Goal: Information Seeking & Learning: Learn about a topic

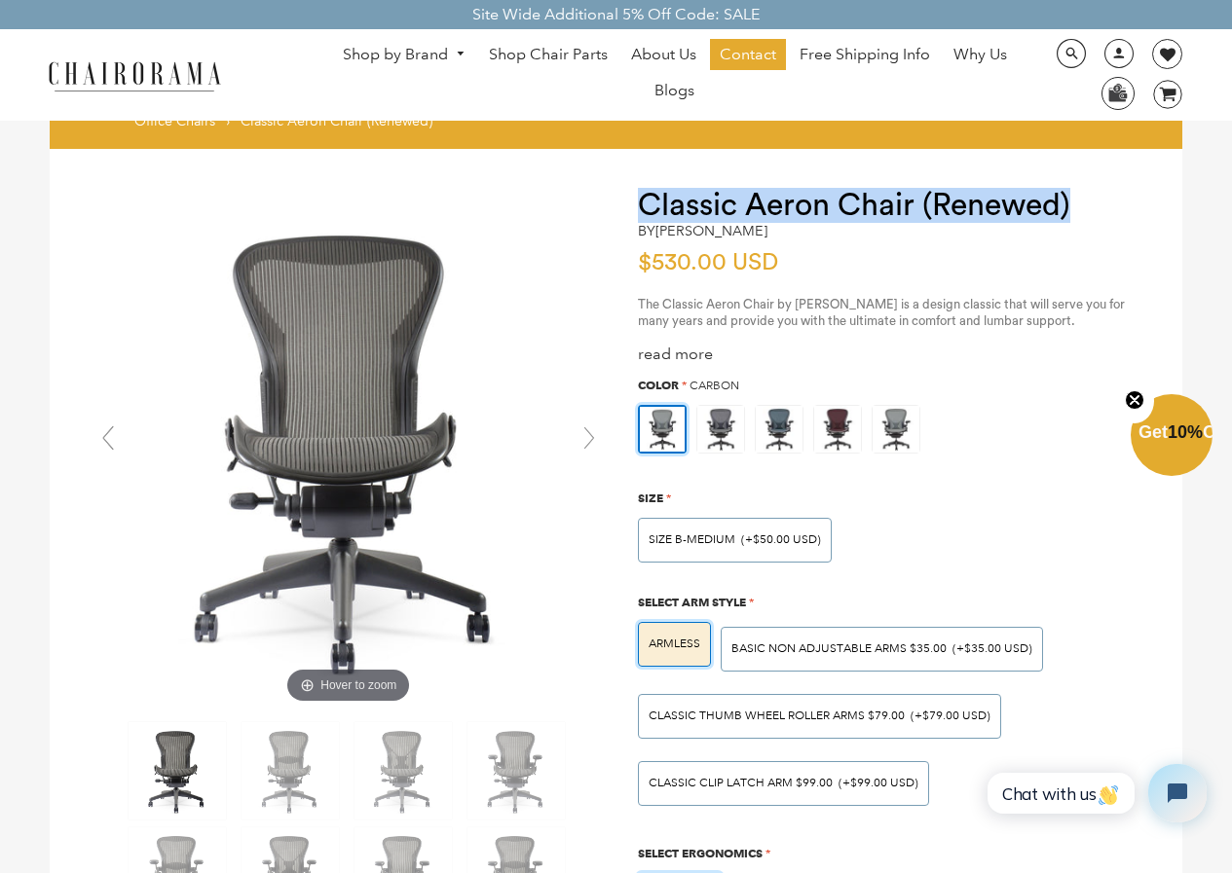
drag, startPoint x: 636, startPoint y: 197, endPoint x: 1124, endPoint y: 185, distance: 488.9
copy h1 "Classic Aeron Chair (Renewed)"
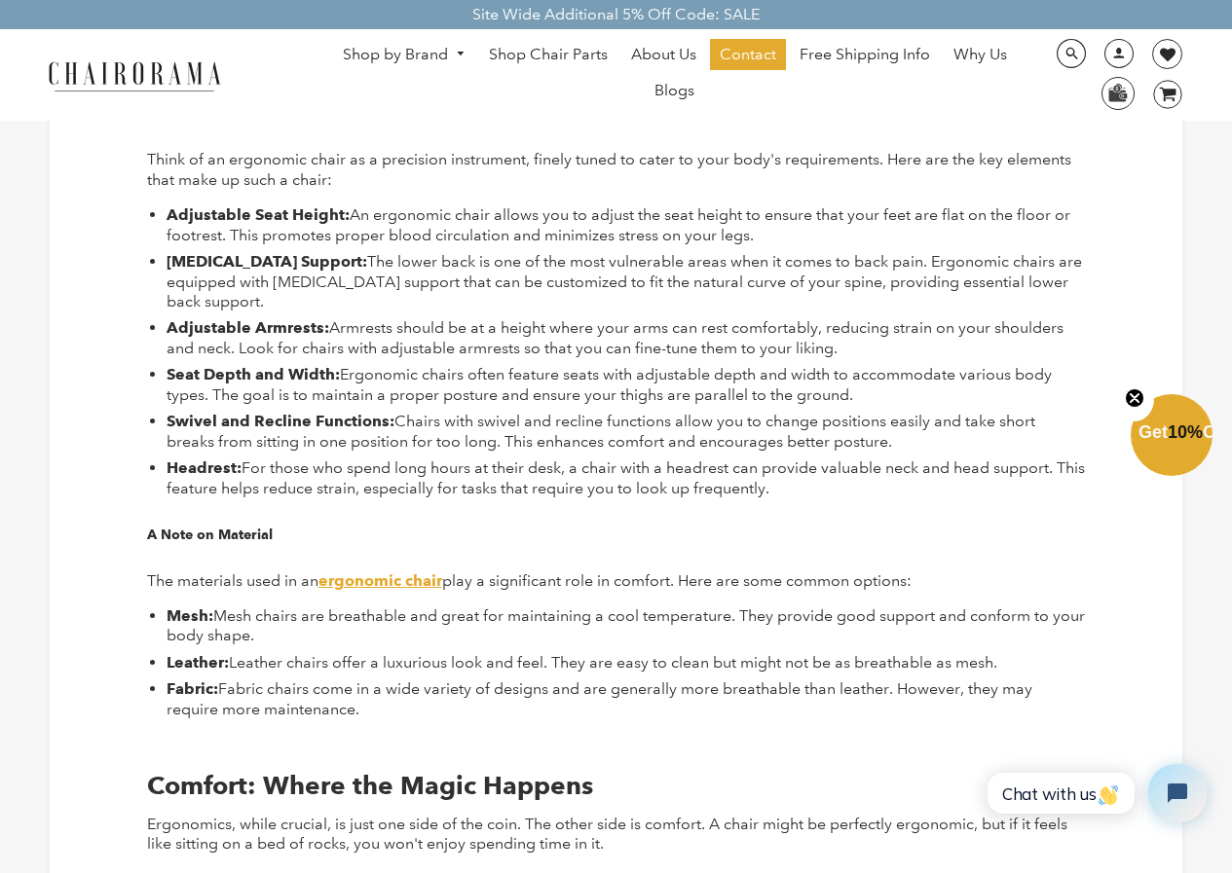
click at [383, 573] on b "ergonomic chair" at bounding box center [380, 580] width 124 height 18
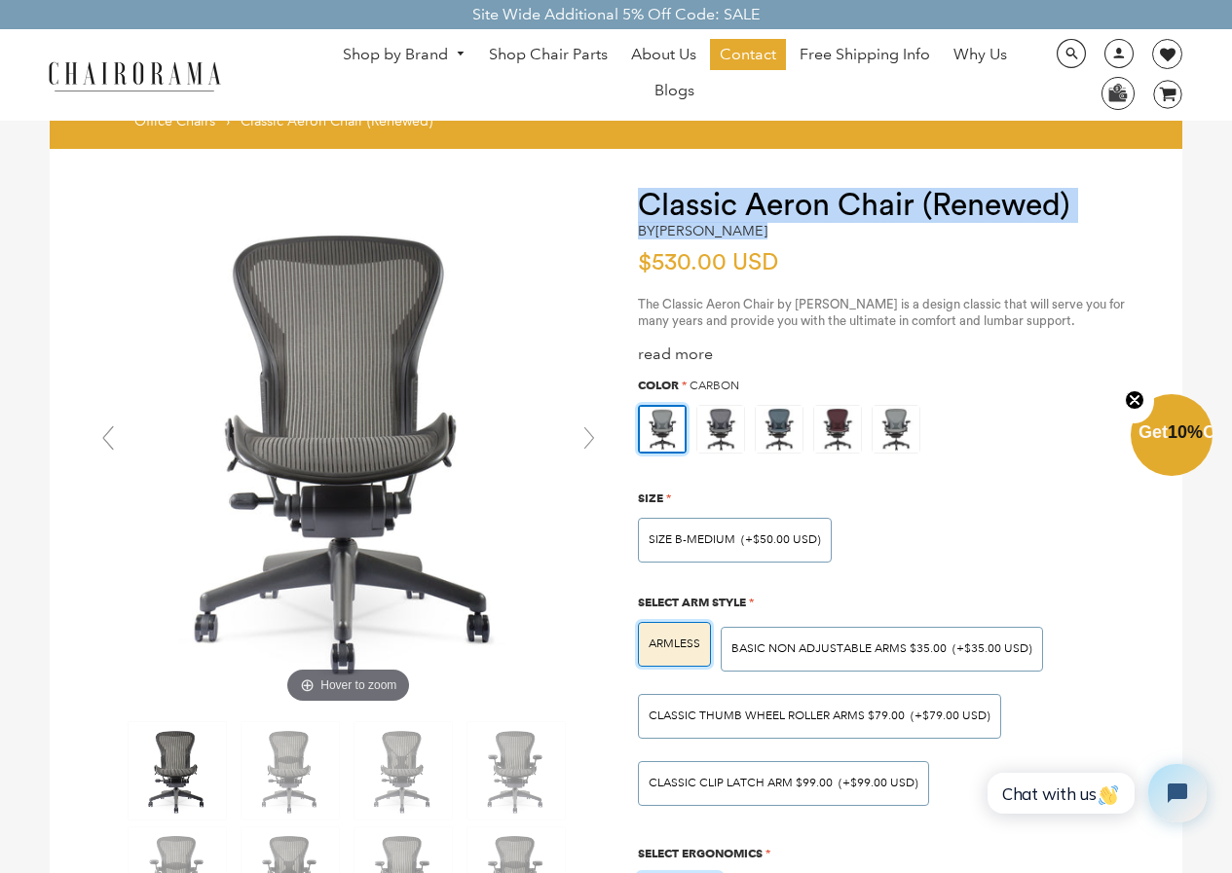
drag, startPoint x: 645, startPoint y: 210, endPoint x: 855, endPoint y: 227, distance: 210.9
copy div "Classic Aeron Chair (Renewed) by Herman Miller"
click at [421, 57] on link "Shop by Brand" at bounding box center [404, 55] width 142 height 30
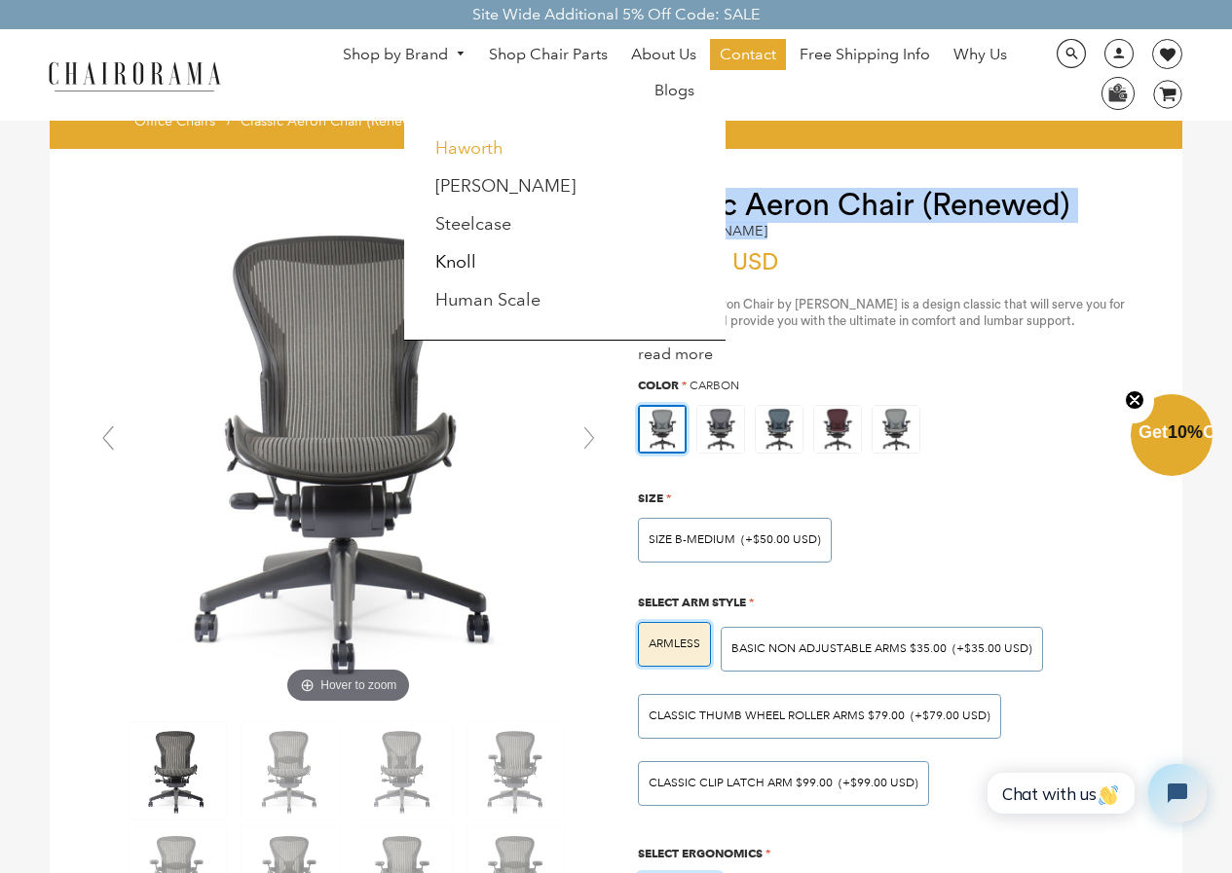
click at [485, 145] on link "Haworth" at bounding box center [469, 147] width 68 height 21
